Goal: Transaction & Acquisition: Purchase product/service

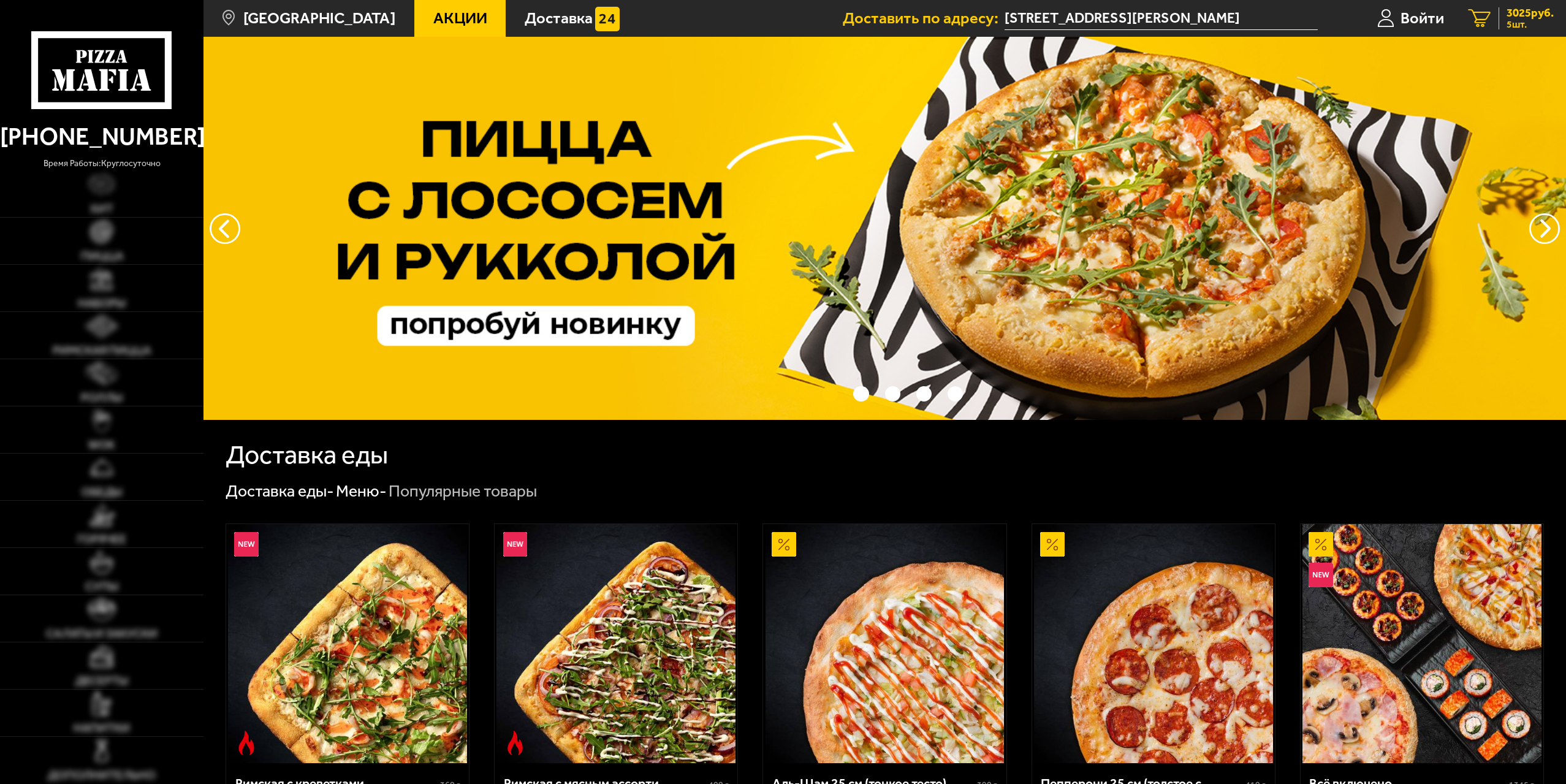
click at [1524, 13] on span "3025 руб." at bounding box center [1530, 13] width 47 height 11
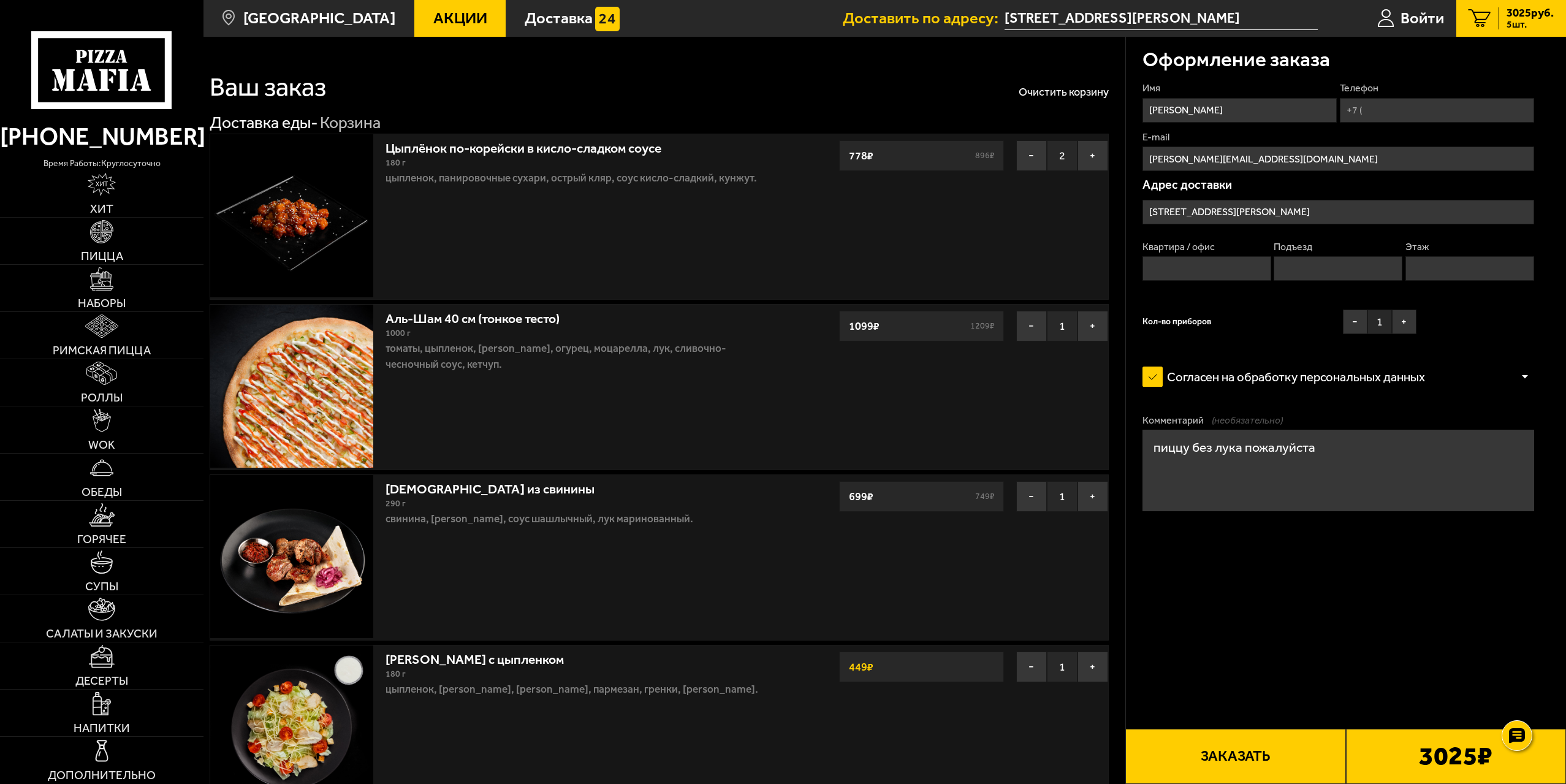
click at [1379, 112] on input "Телефон" at bounding box center [1437, 110] width 194 height 25
type input "+7 (952) 383-72-08"
click at [1208, 259] on input "Квартира / офис" at bounding box center [1207, 268] width 129 height 25
type input "120"
click at [1321, 259] on input "Подъезд" at bounding box center [1339, 268] width 129 height 25
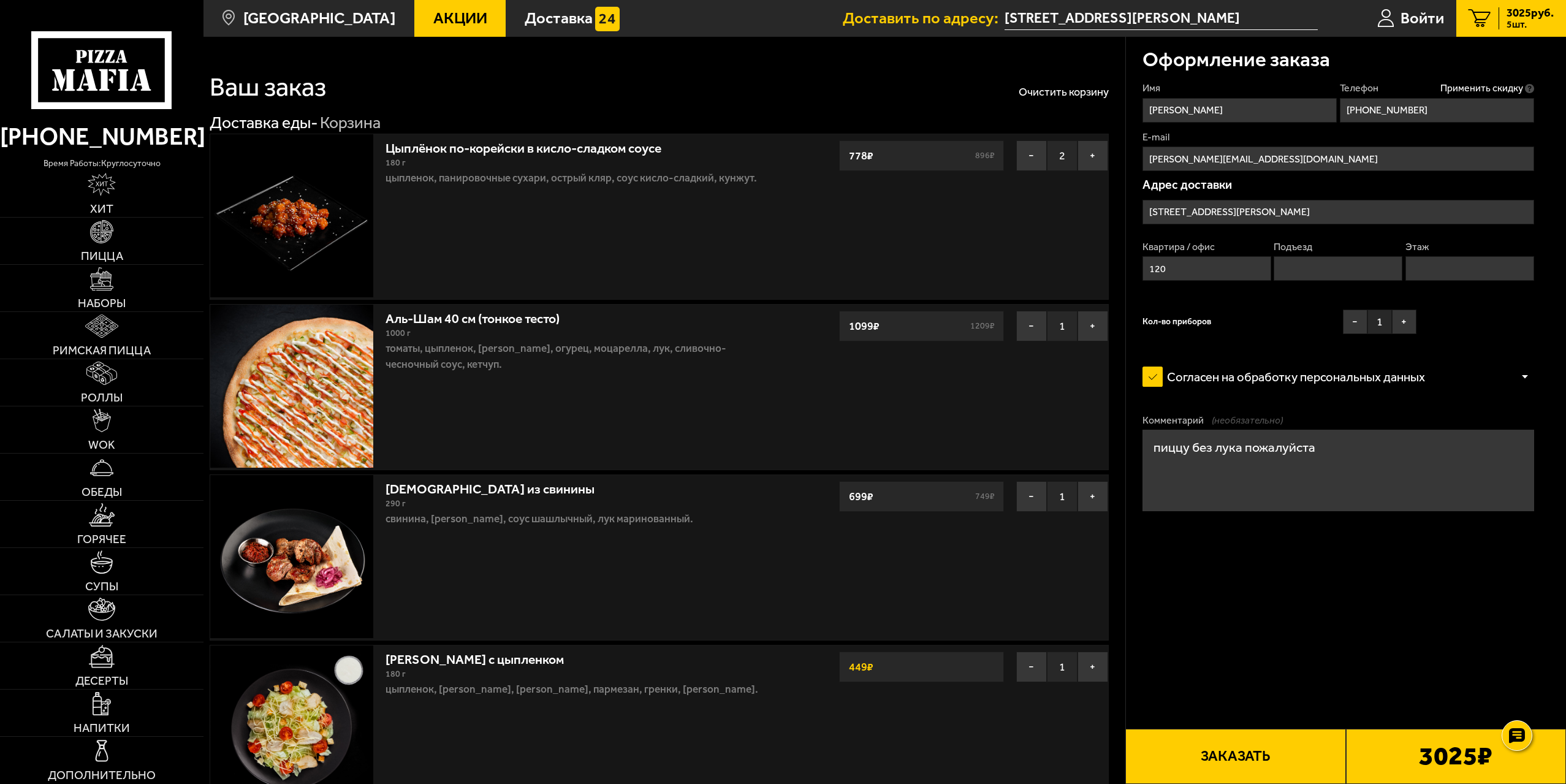
drag, startPoint x: 1441, startPoint y: 263, endPoint x: 1440, endPoint y: 275, distance: 12.0
click at [1441, 263] on input "Этаж" at bounding box center [1470, 268] width 129 height 25
type input "2"
click at [1354, 272] on input "Подъезд" at bounding box center [1339, 268] width 129 height 25
type input "2"
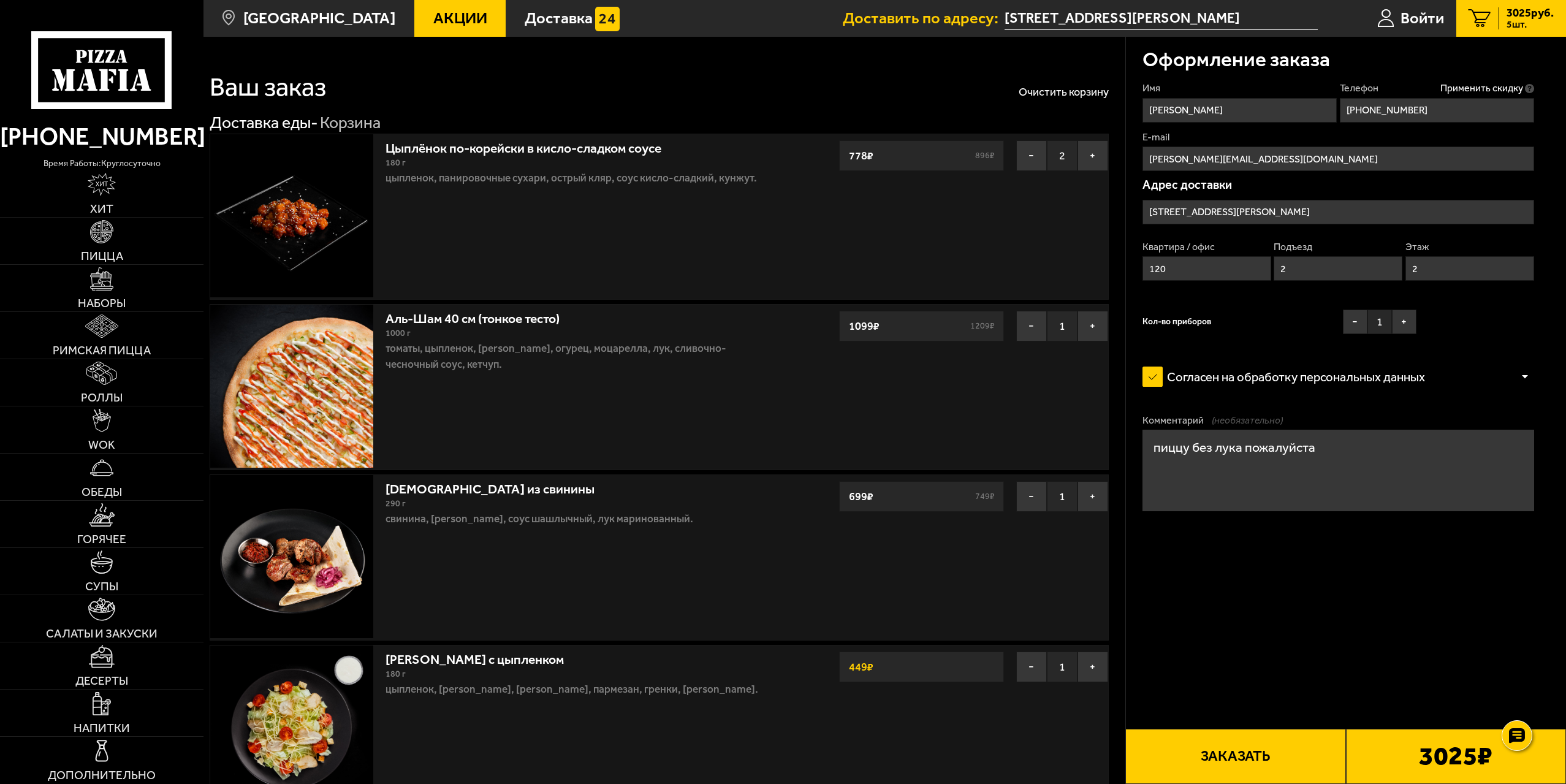
click at [1301, 590] on form "Имя Эльвира Телефон Применить скидку Вы будете зарегистрированы автоматически. …" at bounding box center [1338, 344] width 392 height 525
click at [1276, 751] on button "Заказать" at bounding box center [1235, 756] width 220 height 55
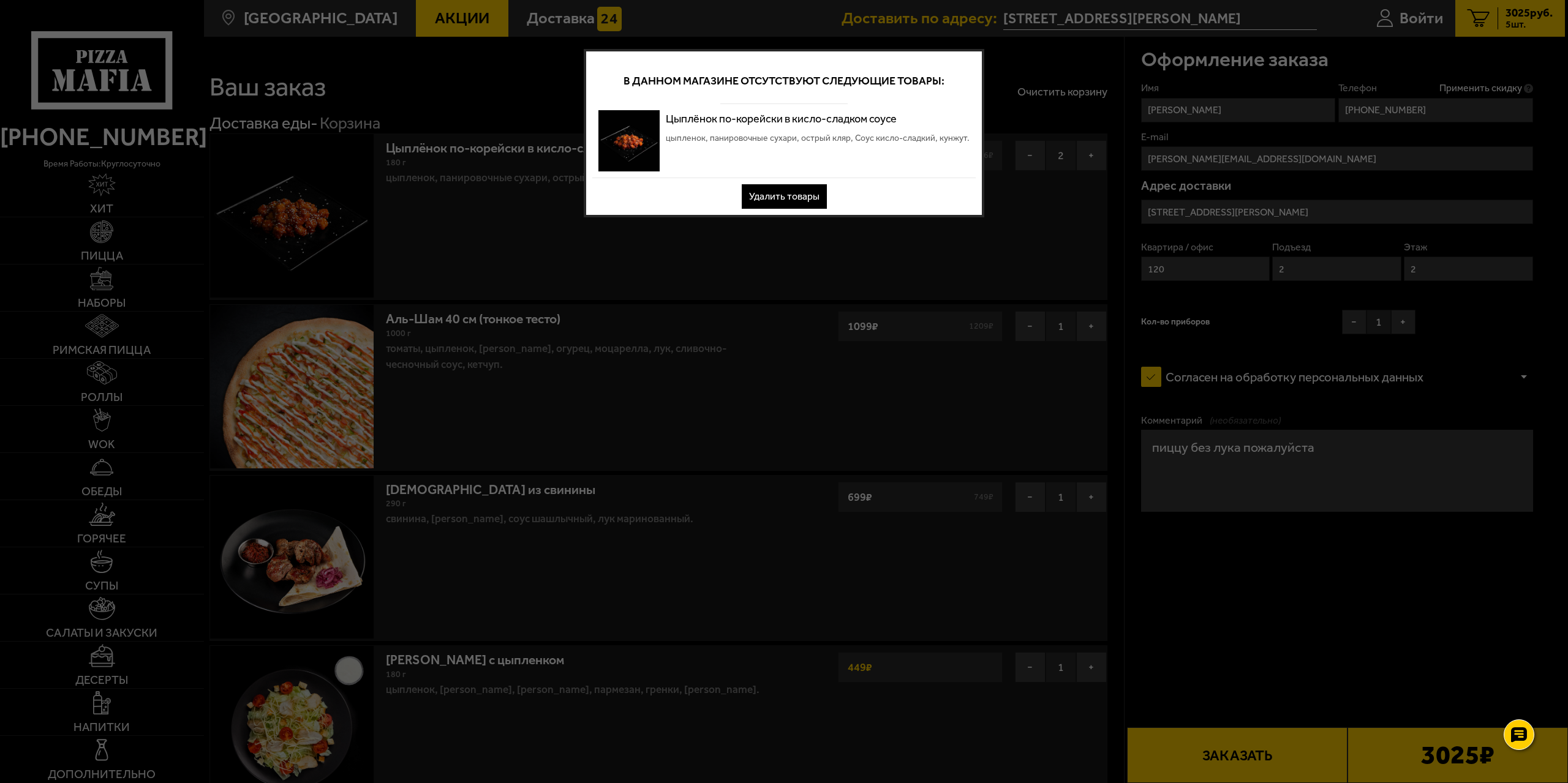
drag, startPoint x: 1217, startPoint y: 587, endPoint x: 1036, endPoint y: 485, distance: 207.8
click at [1216, 587] on div at bounding box center [784, 391] width 1568 height 783
click at [793, 193] on button "Удалить товары" at bounding box center [784, 197] width 85 height 25
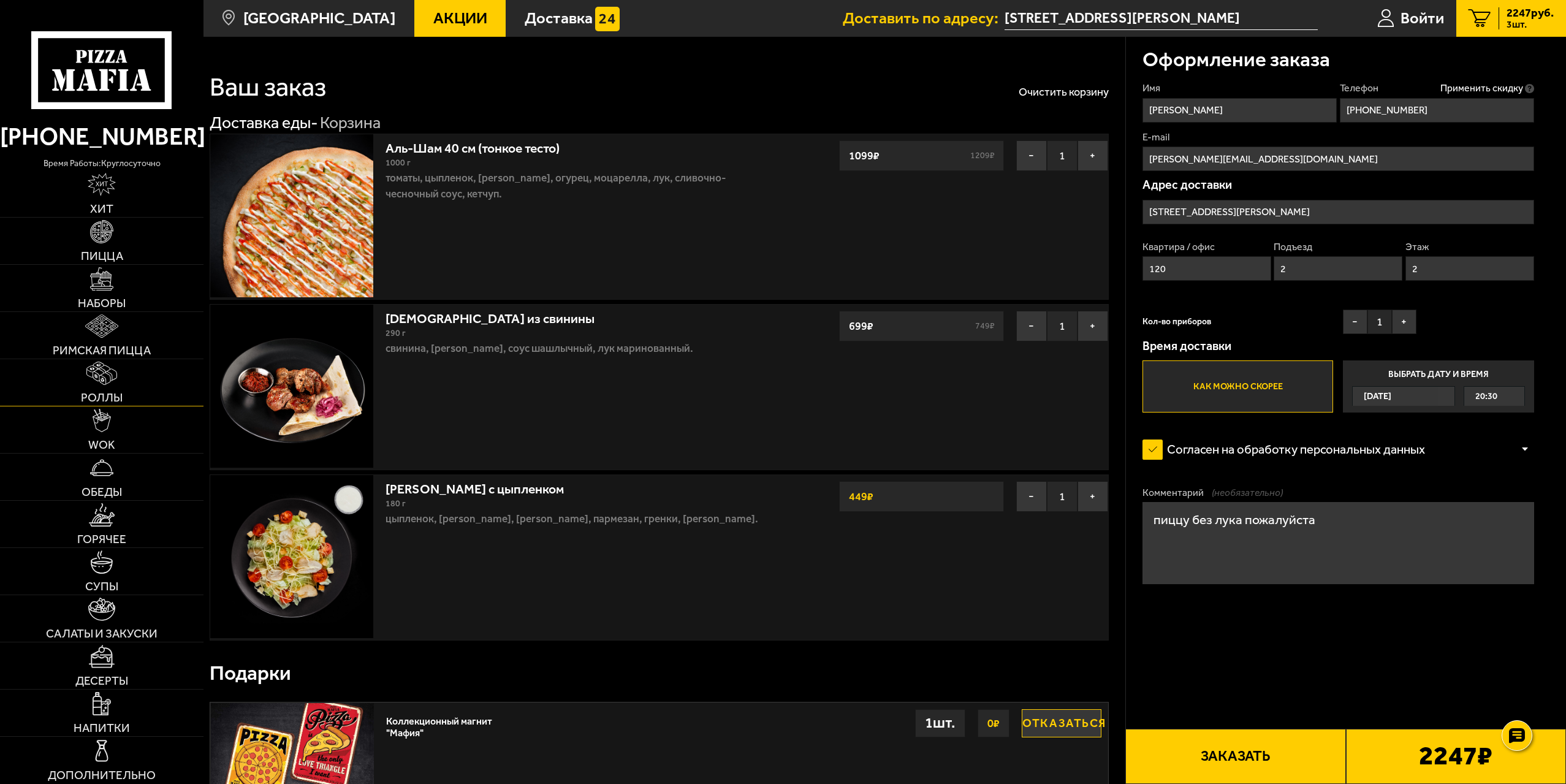
click at [116, 384] on img at bounding box center [101, 373] width 30 height 23
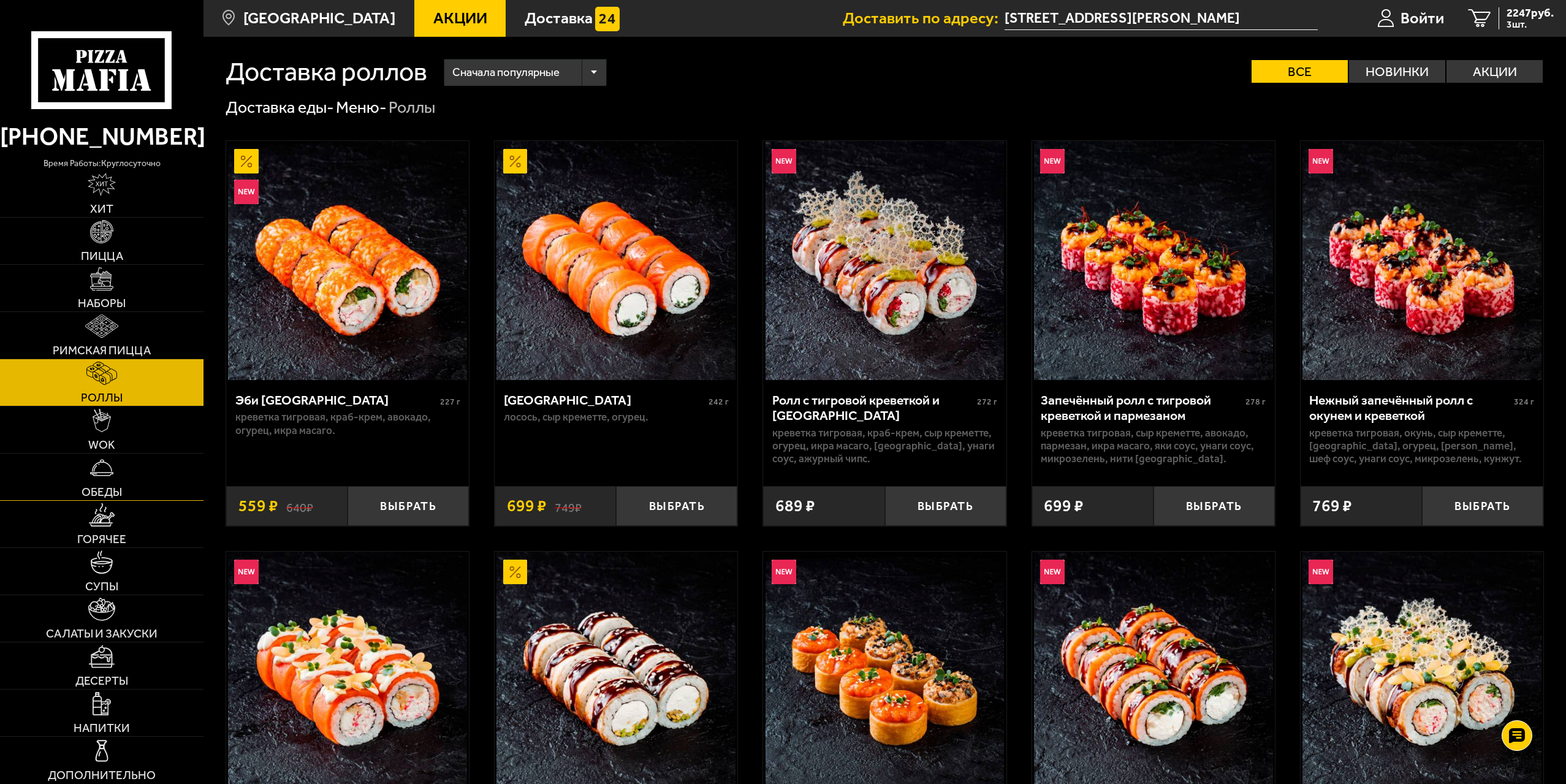
click at [125, 462] on link "Обеды" at bounding box center [101, 477] width 203 height 47
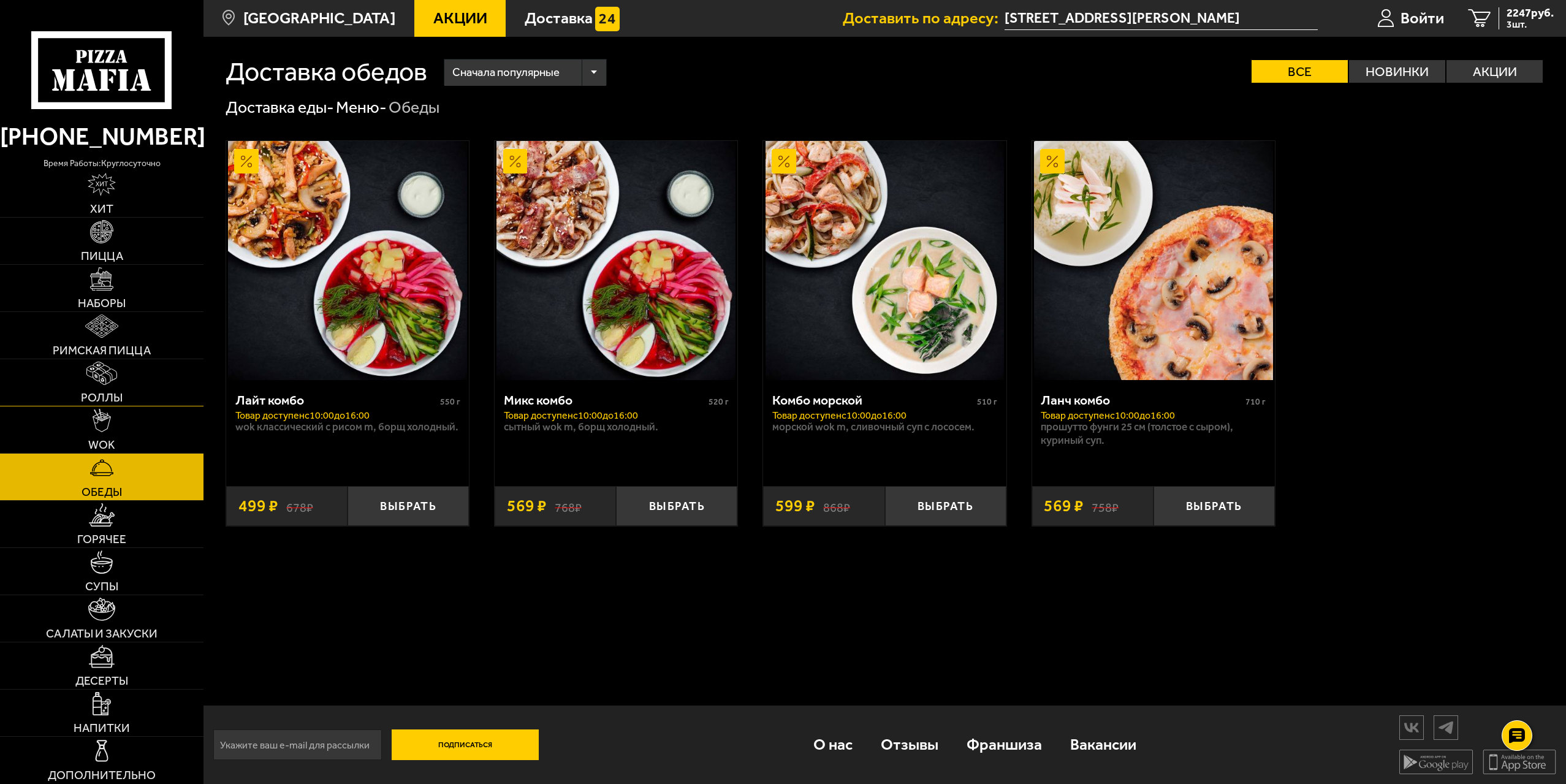
click at [131, 405] on link "Роллы" at bounding box center [101, 382] width 203 height 47
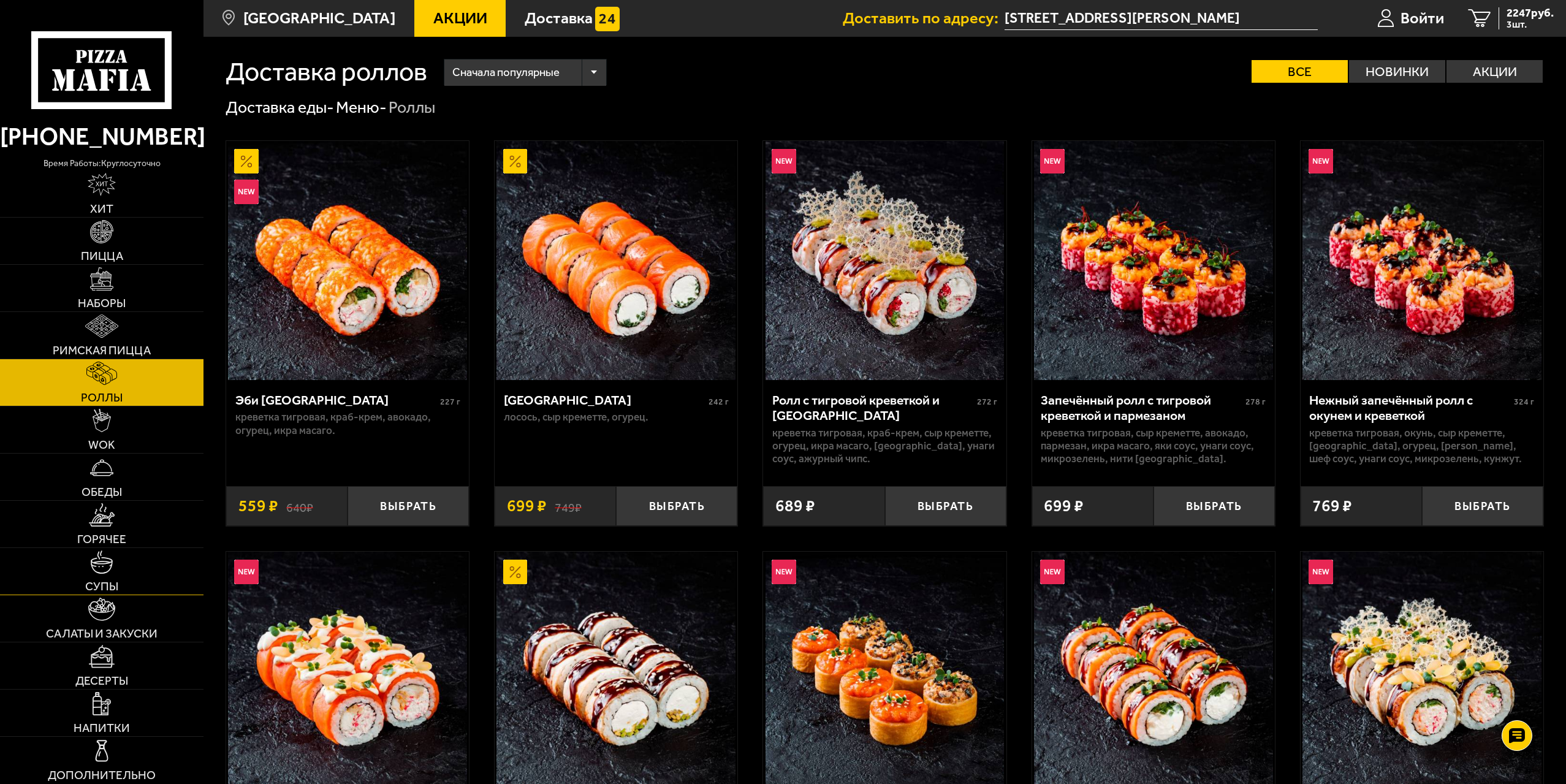
click at [121, 558] on link "Супы" at bounding box center [101, 572] width 203 height 47
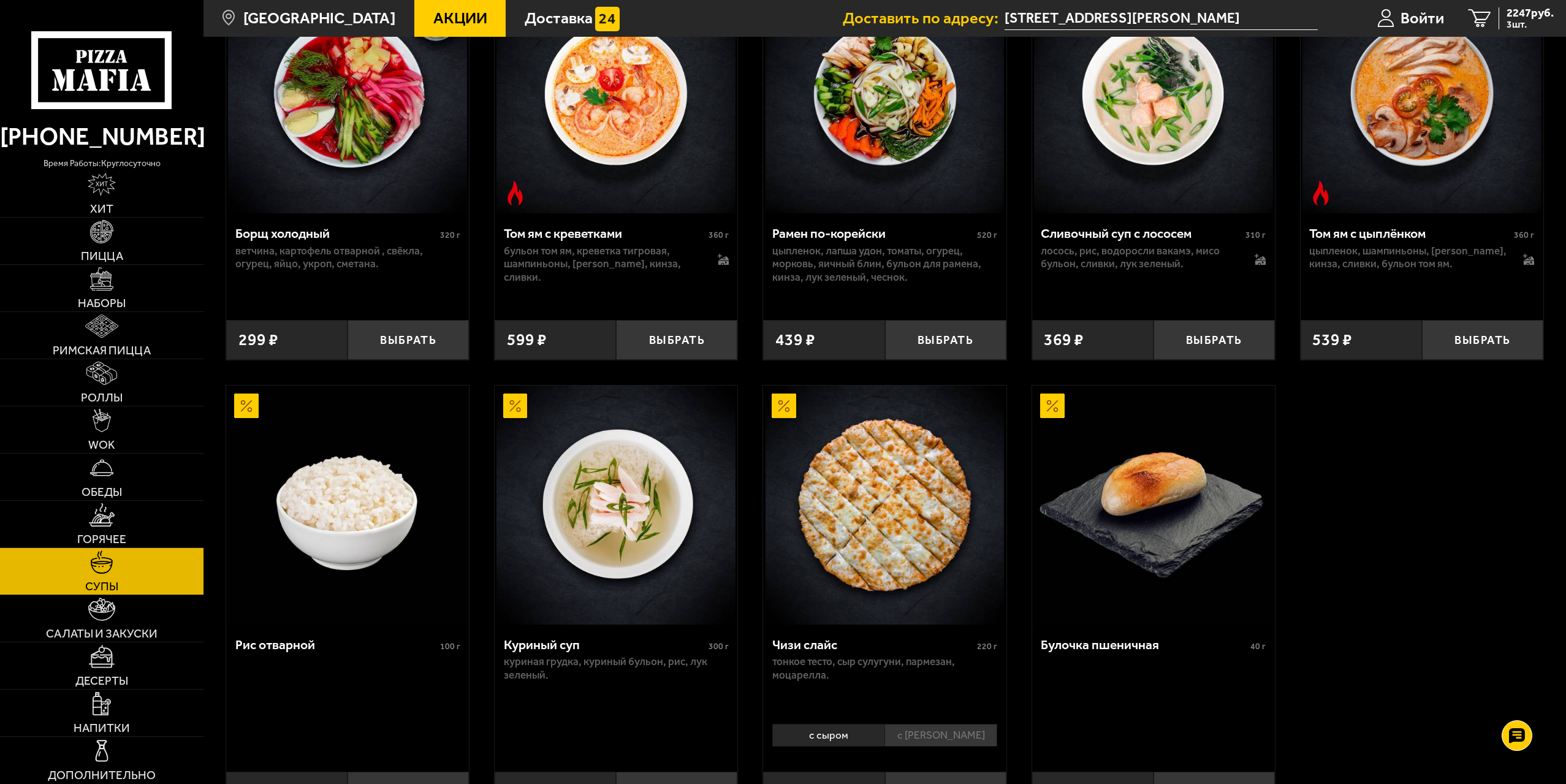
scroll to position [368, 0]
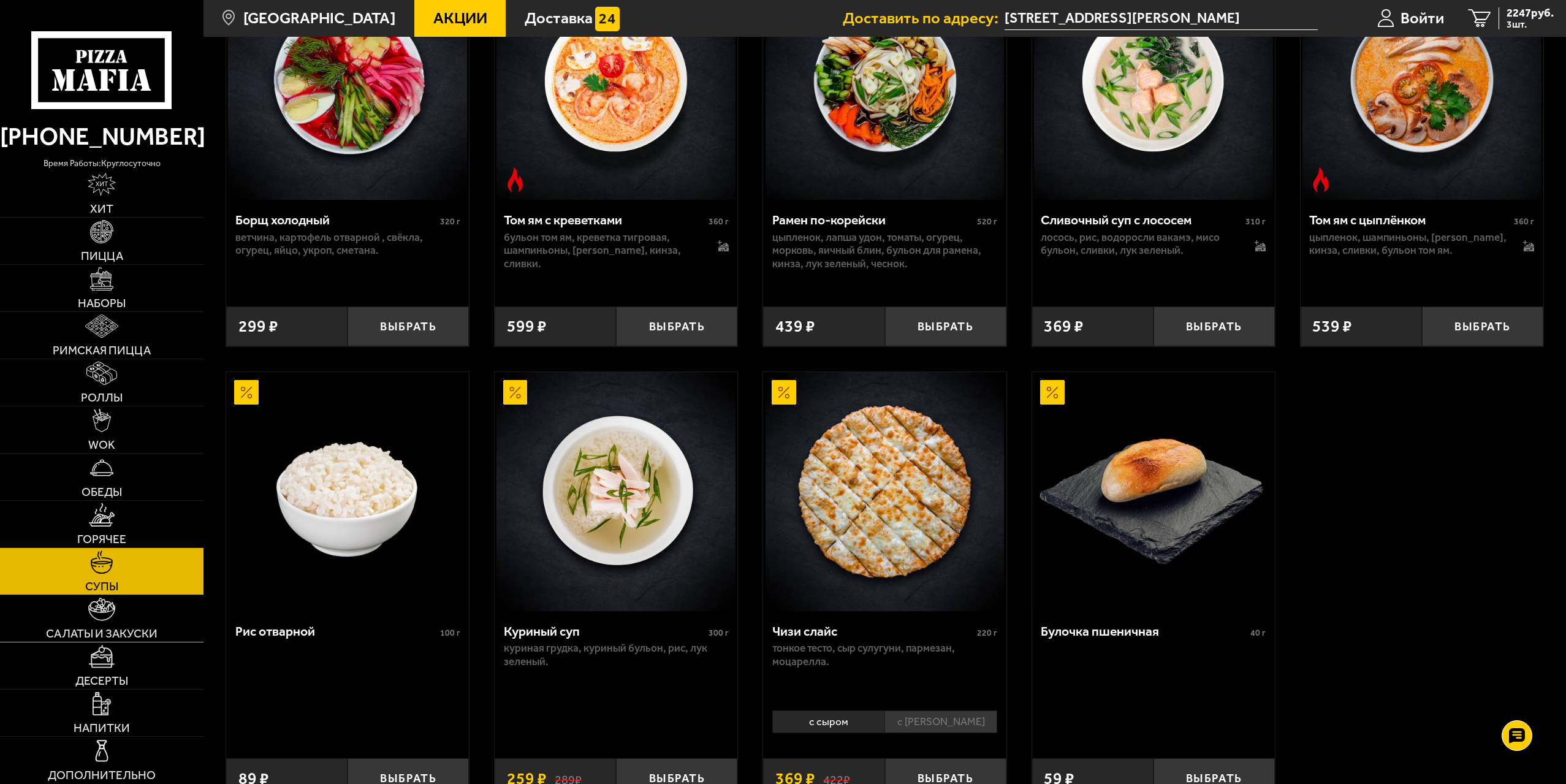
click at [116, 618] on link "Салаты и закуски" at bounding box center [101, 618] width 203 height 47
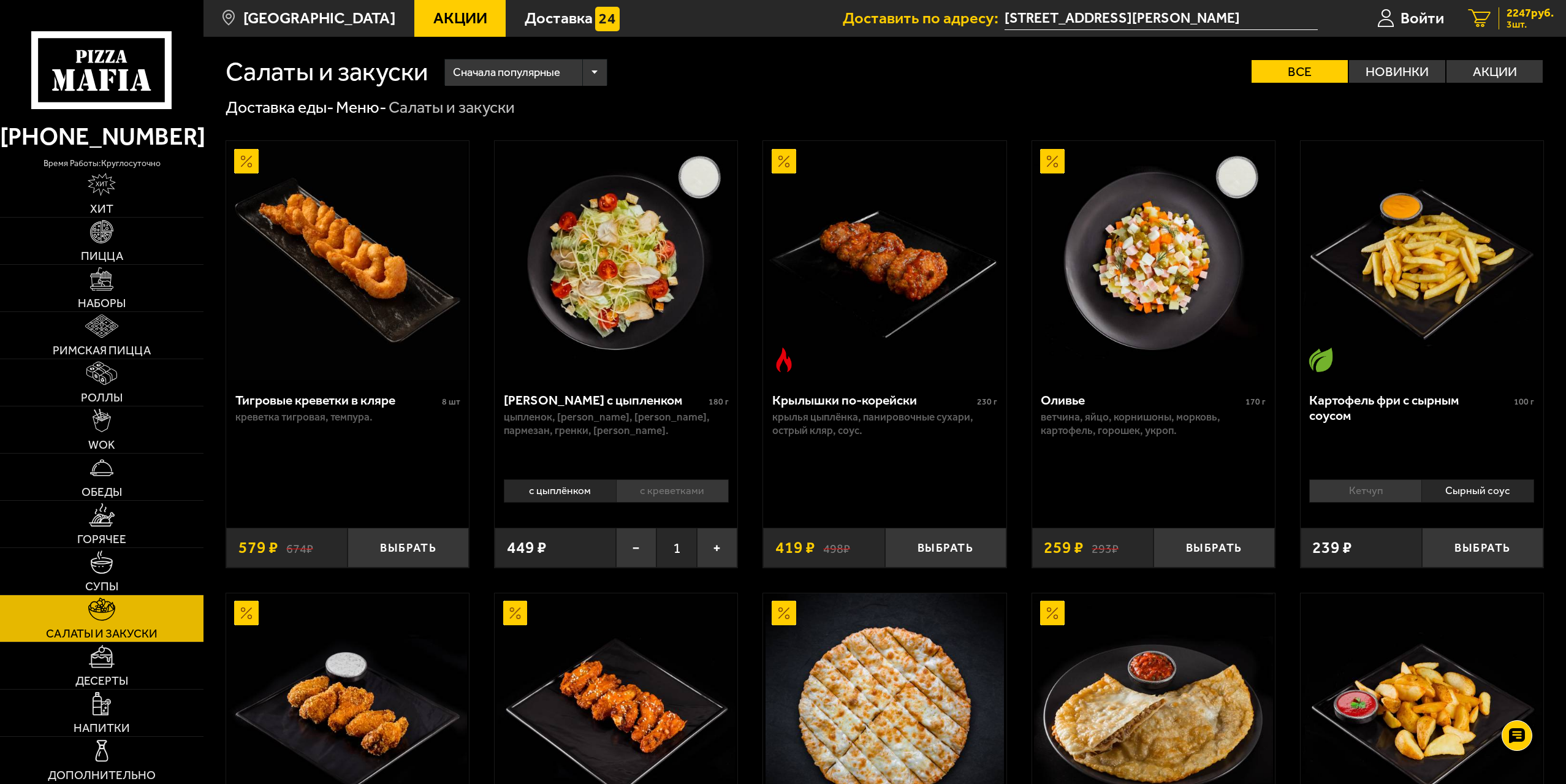
click at [1529, 21] on span "3 шт." at bounding box center [1530, 25] width 47 height 10
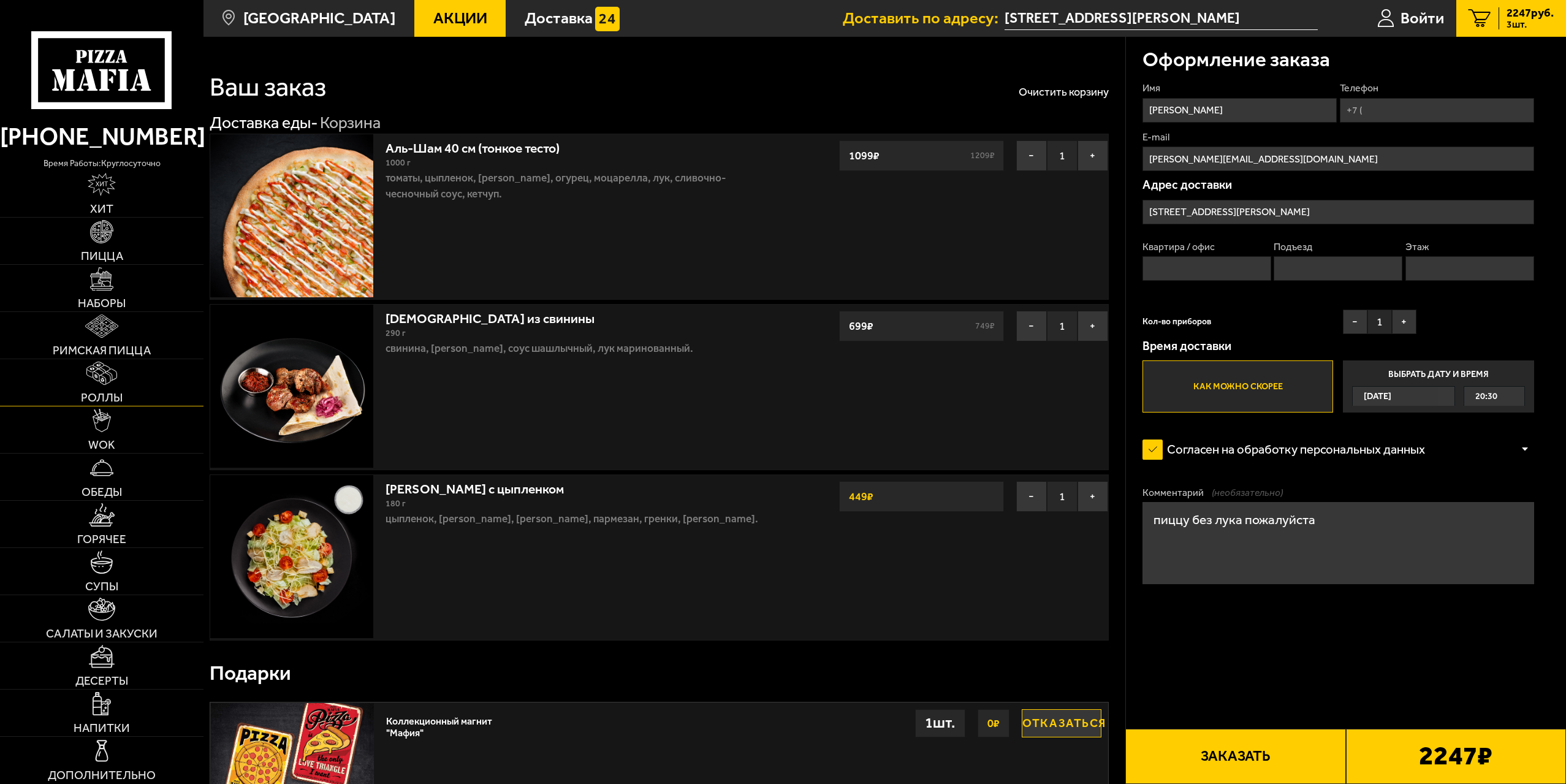
click at [124, 363] on link "Роллы" at bounding box center [101, 382] width 203 height 47
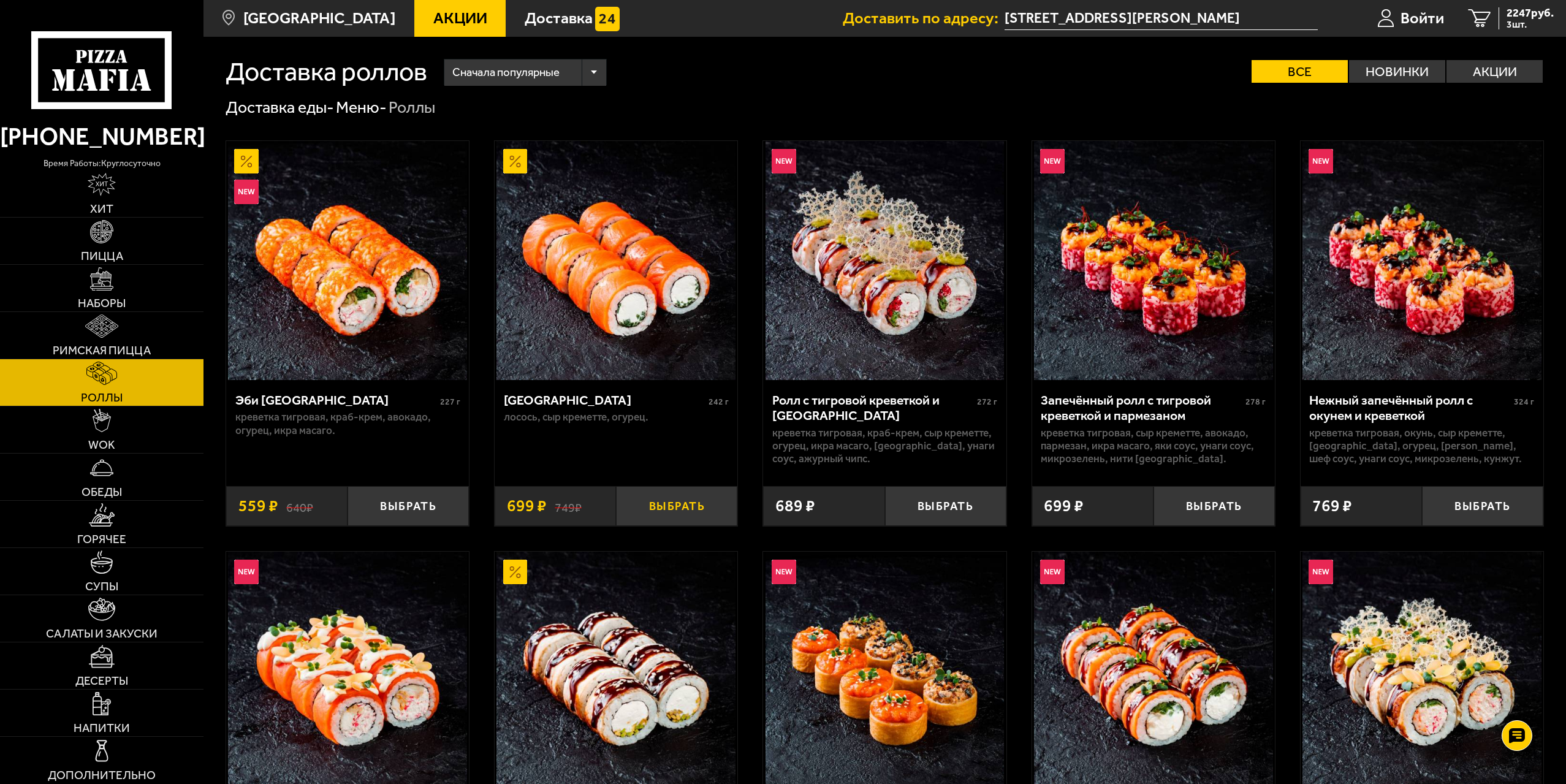
click at [672, 504] on button "Выбрать" at bounding box center [676, 506] width 121 height 40
click at [1516, 21] on span "4 шт." at bounding box center [1530, 25] width 47 height 10
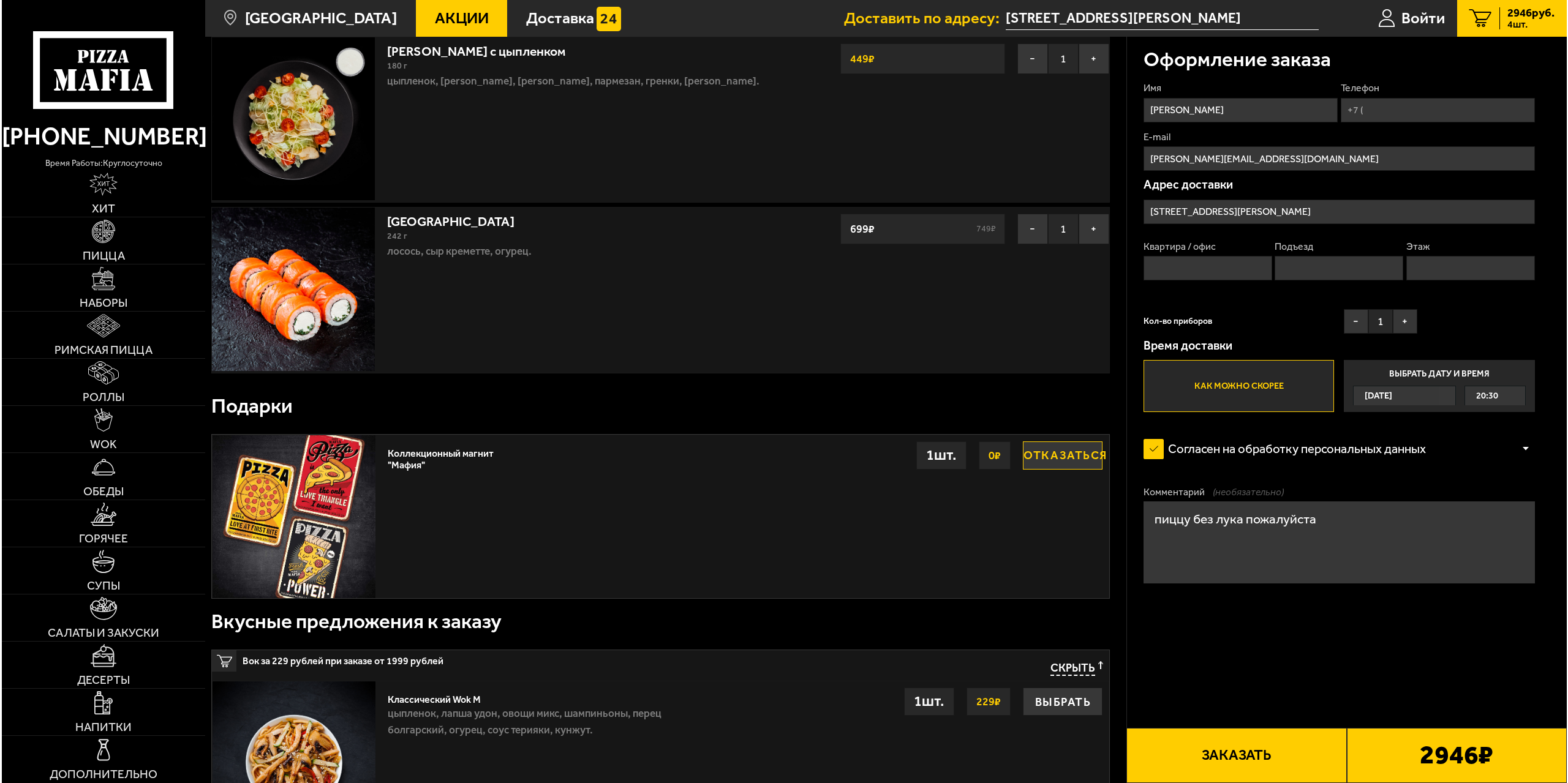
scroll to position [8, 0]
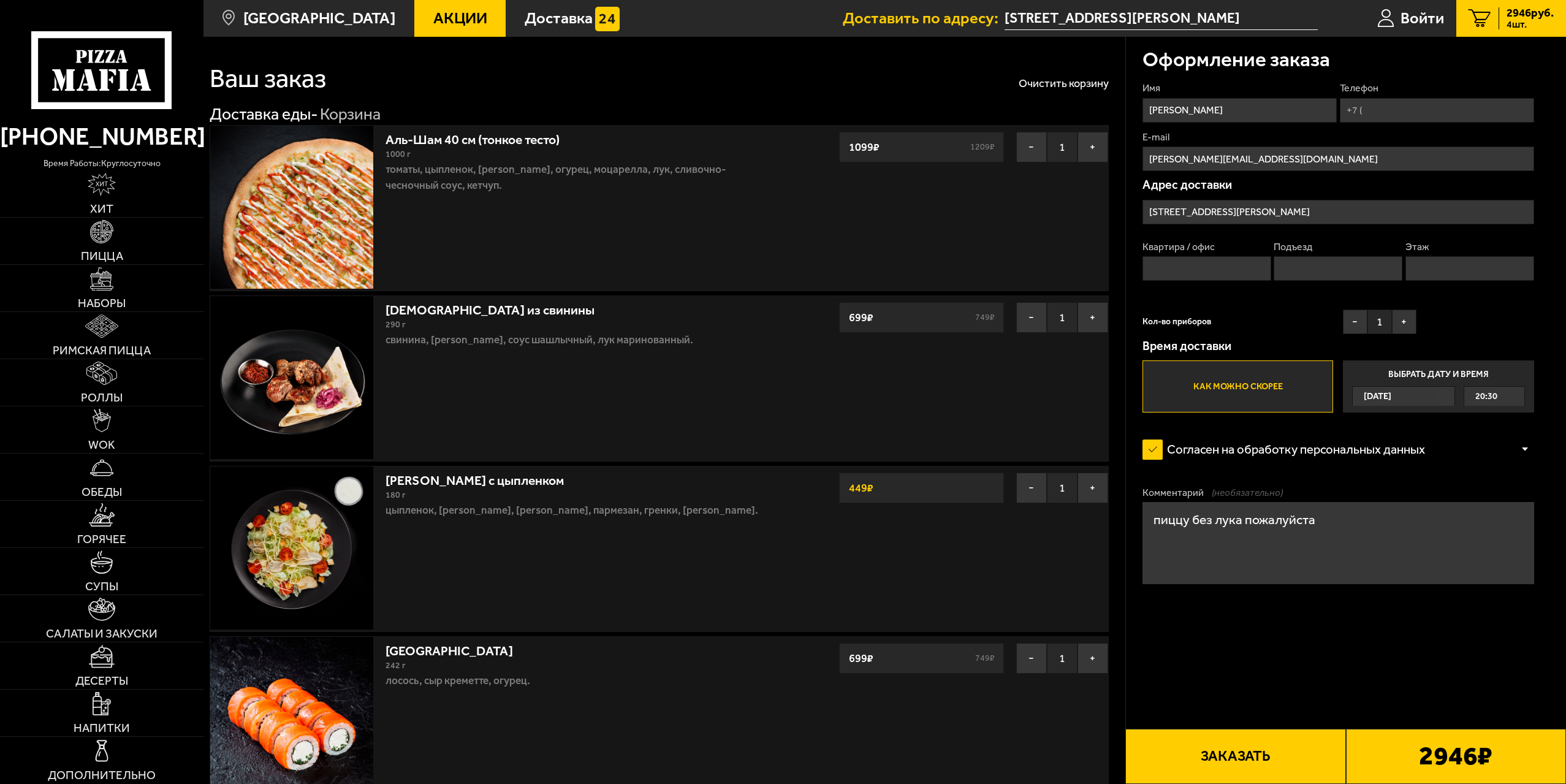
click at [1392, 103] on input "Телефон" at bounding box center [1437, 110] width 194 height 25
type input "+7 (952) 383-72-08"
click at [1237, 272] on input "Квартира / офис" at bounding box center [1207, 268] width 129 height 25
click at [1328, 261] on input "Подъезд" at bounding box center [1339, 268] width 129 height 25
type input "2"
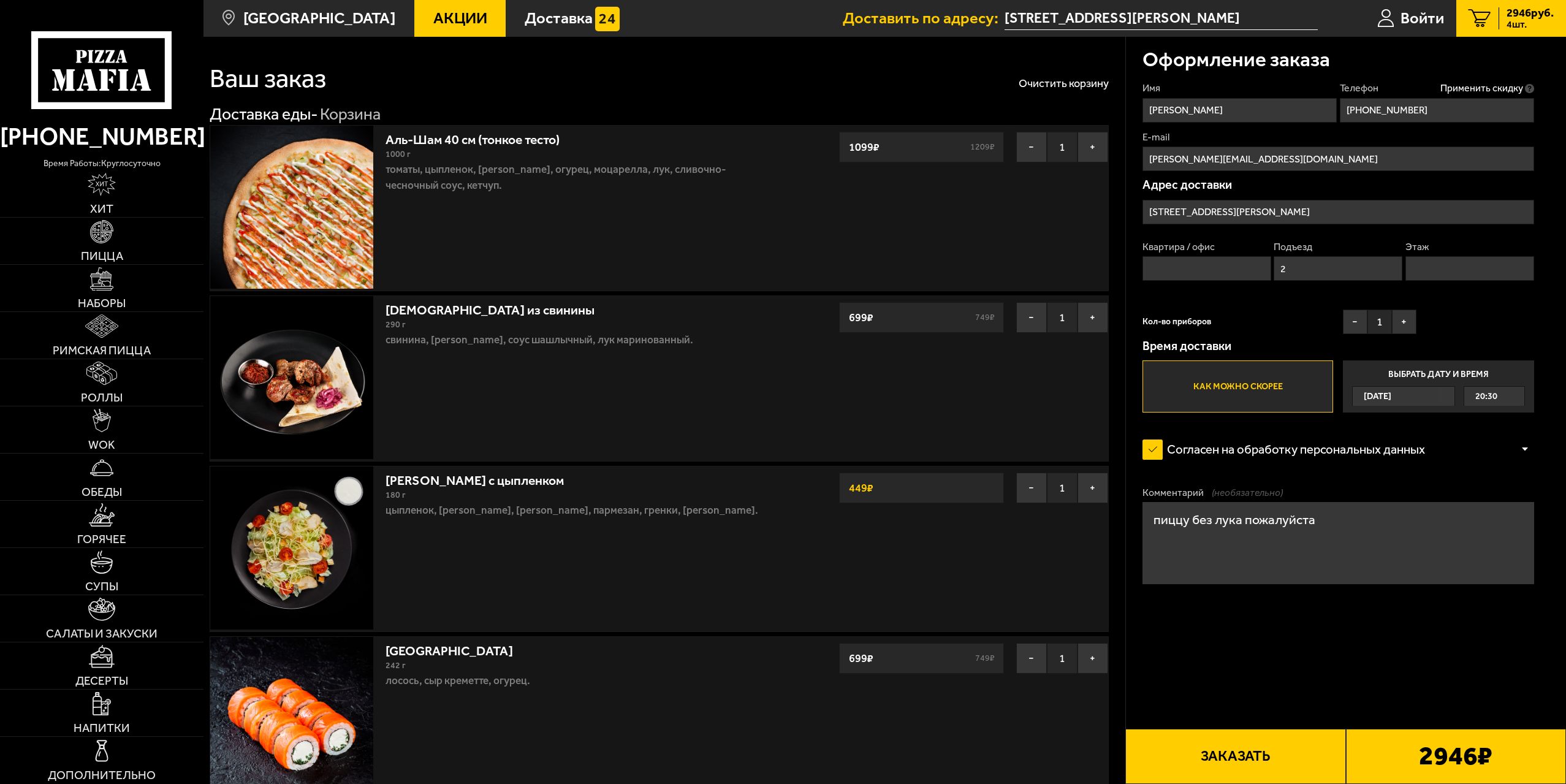
click at [1433, 271] on input "Этаж" at bounding box center [1470, 268] width 129 height 25
type input "2"
click at [1201, 265] on input "Квартира / офис" at bounding box center [1207, 268] width 129 height 25
type input "120"
click at [1297, 319] on div "Кол-во приборов − 1 +" at bounding box center [1279, 324] width 274 height 30
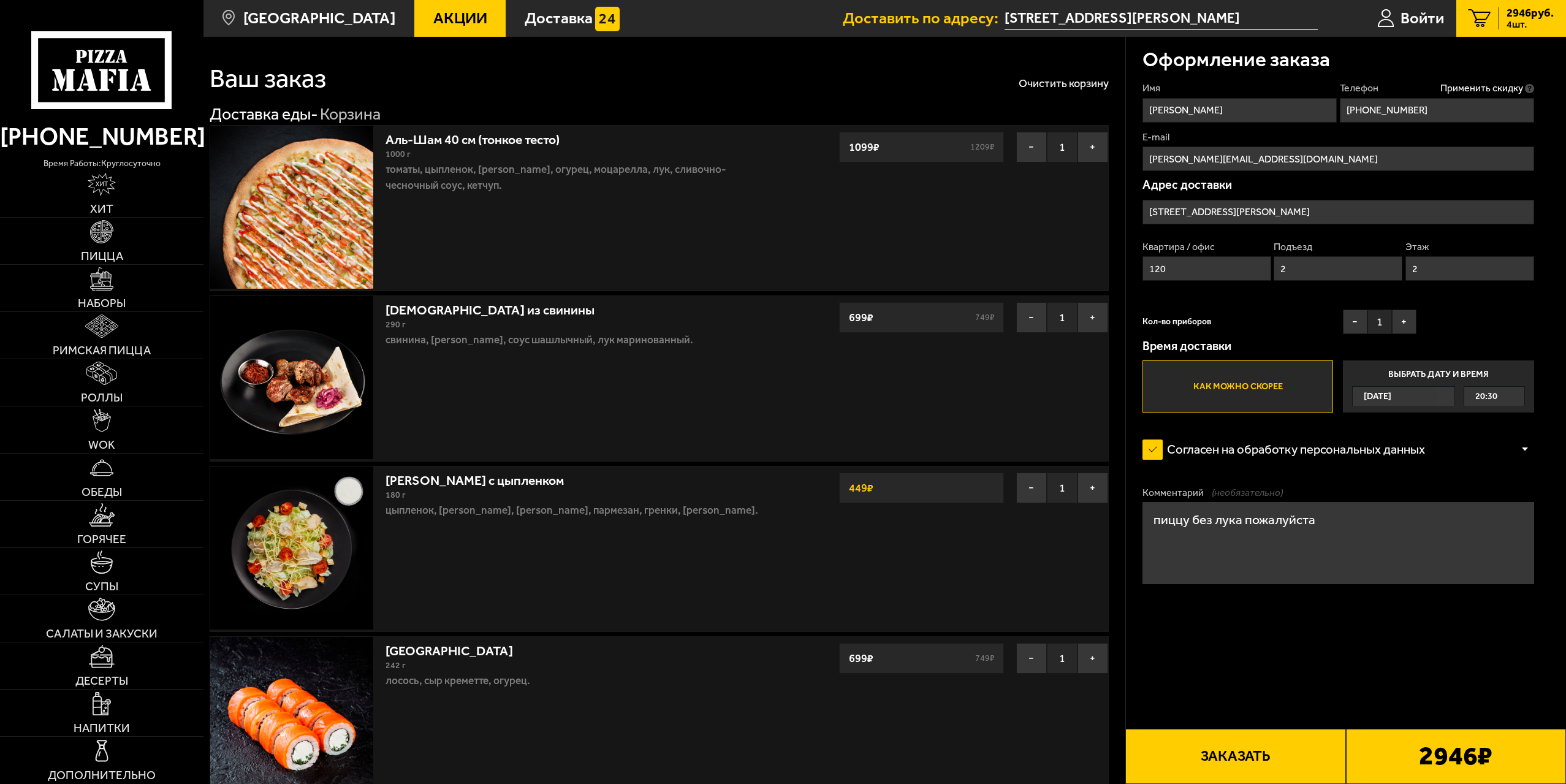
click at [1230, 755] on button "Заказать" at bounding box center [1235, 756] width 220 height 55
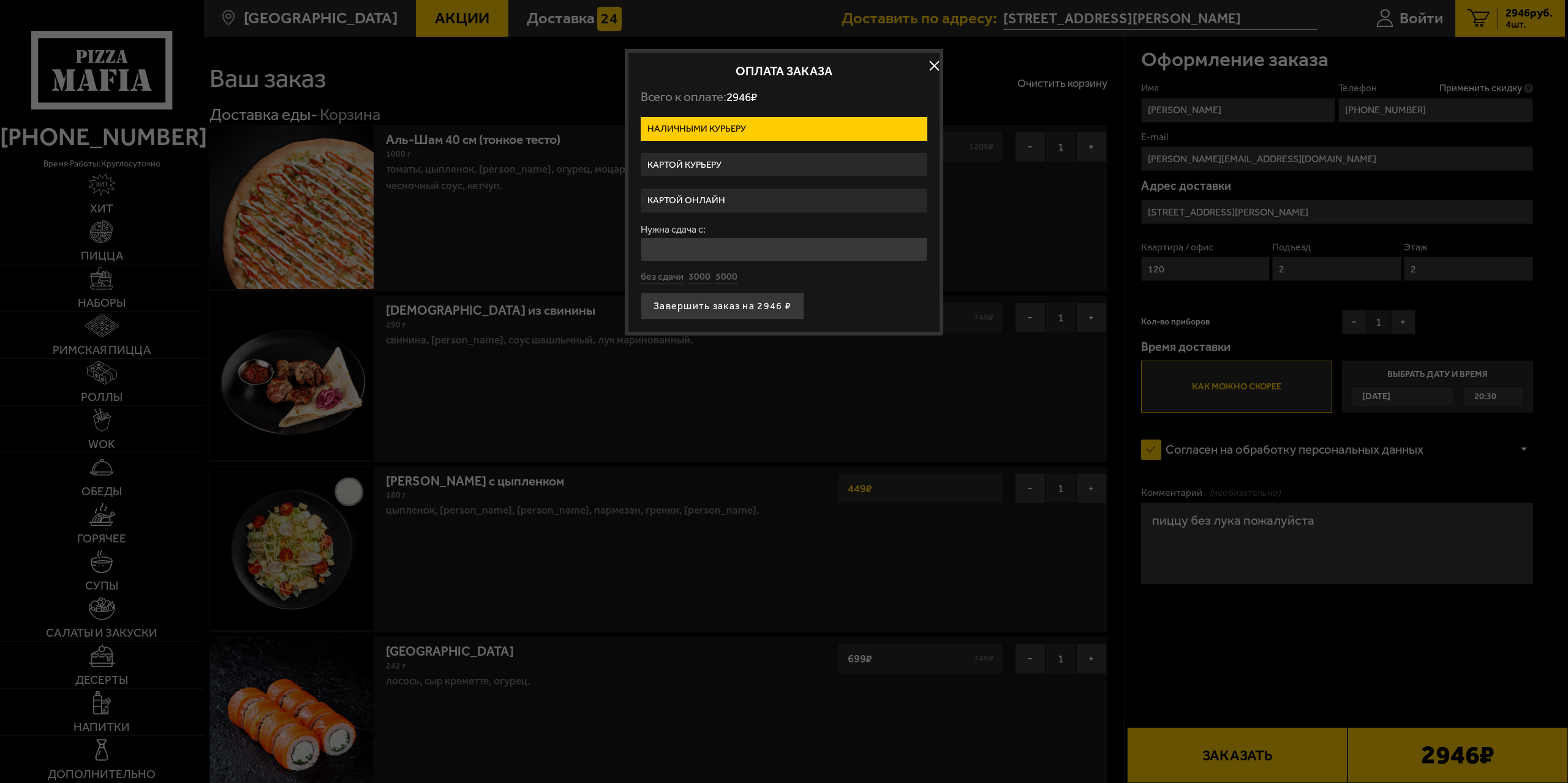
click at [732, 205] on label "Картой онлайн" at bounding box center [783, 201] width 287 height 24
click at [0, 0] on input "Картой онлайн" at bounding box center [0, 0] width 0 height 0
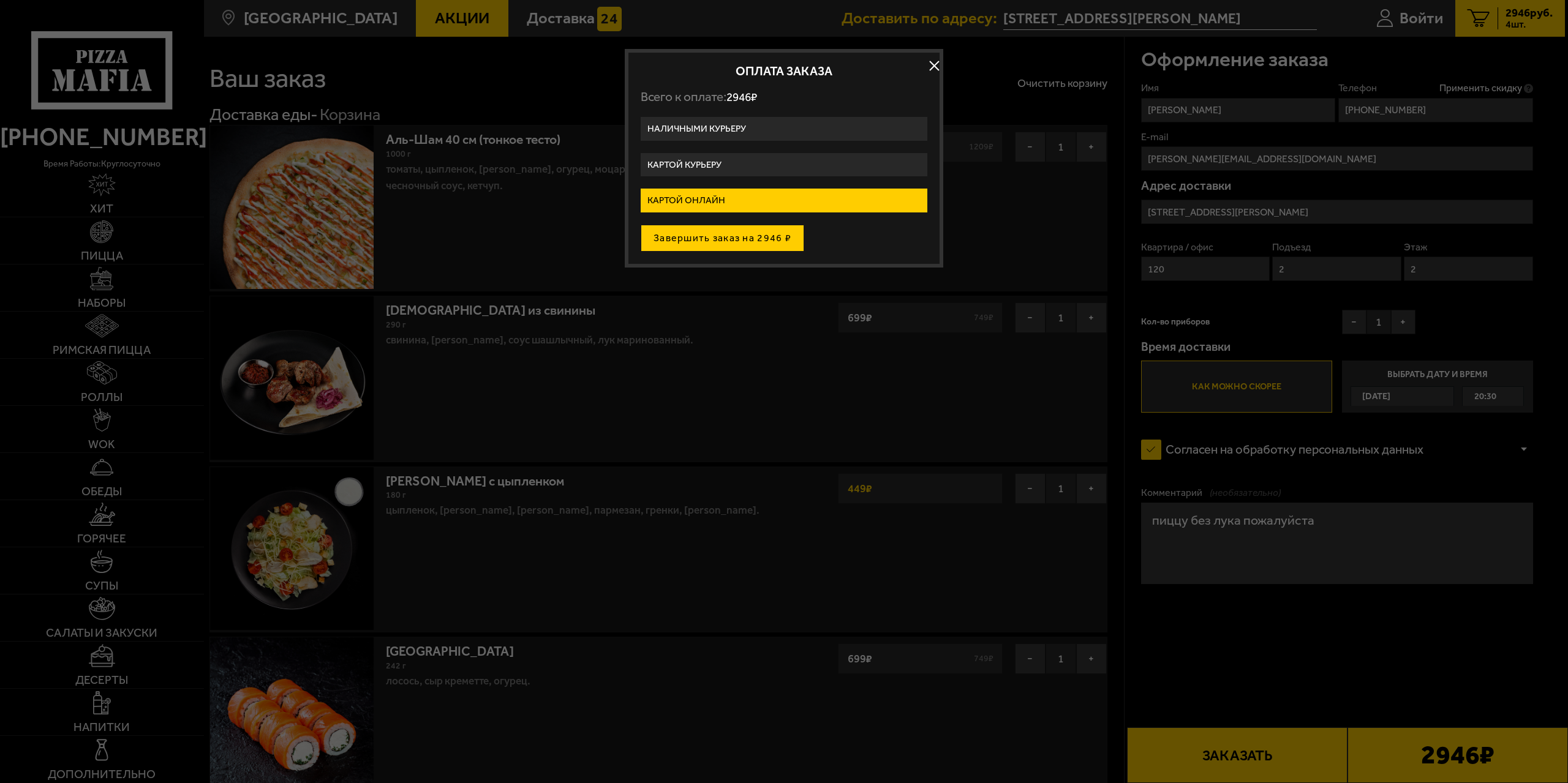
click at [749, 237] on button "Завершить заказ на 2946 ₽" at bounding box center [722, 238] width 163 height 27
